Goal: Navigation & Orientation: Find specific page/section

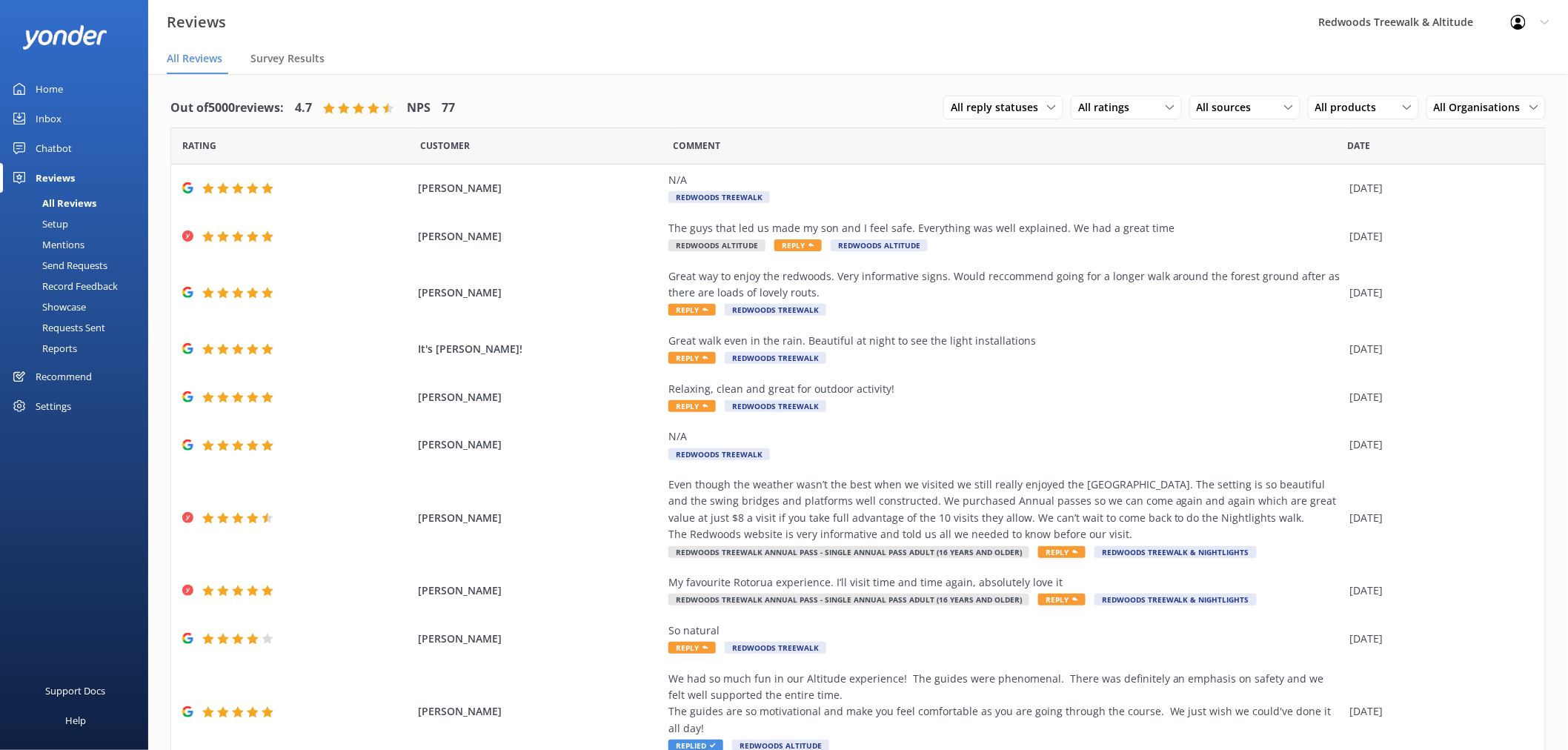
click at [76, 89] on link "Home" at bounding box center [74, 89] width 148 height 30
